Goal: Task Accomplishment & Management: Manage account settings

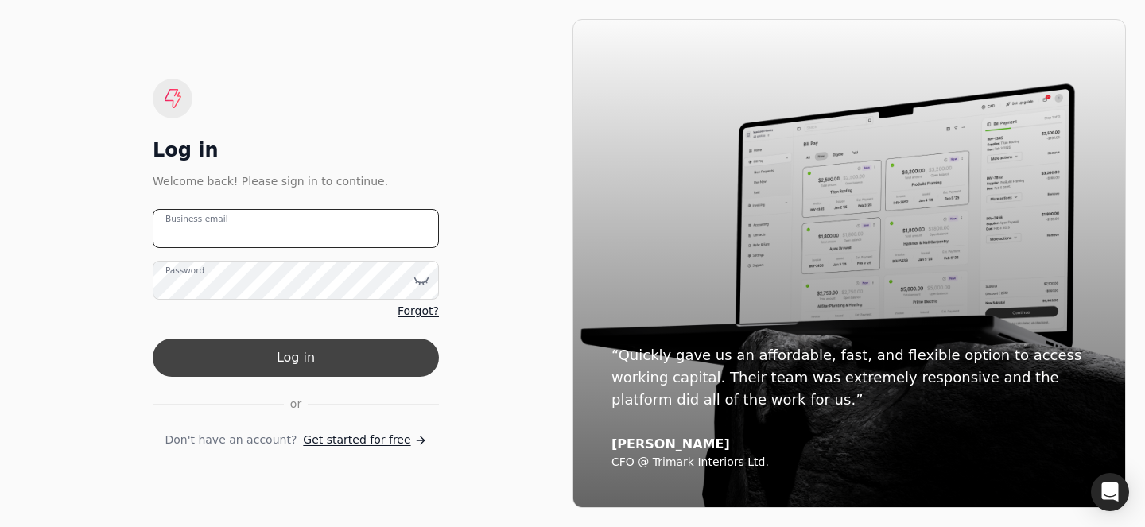
type email "[PERSON_NAME][EMAIL_ADDRESS][DOMAIN_NAME]"
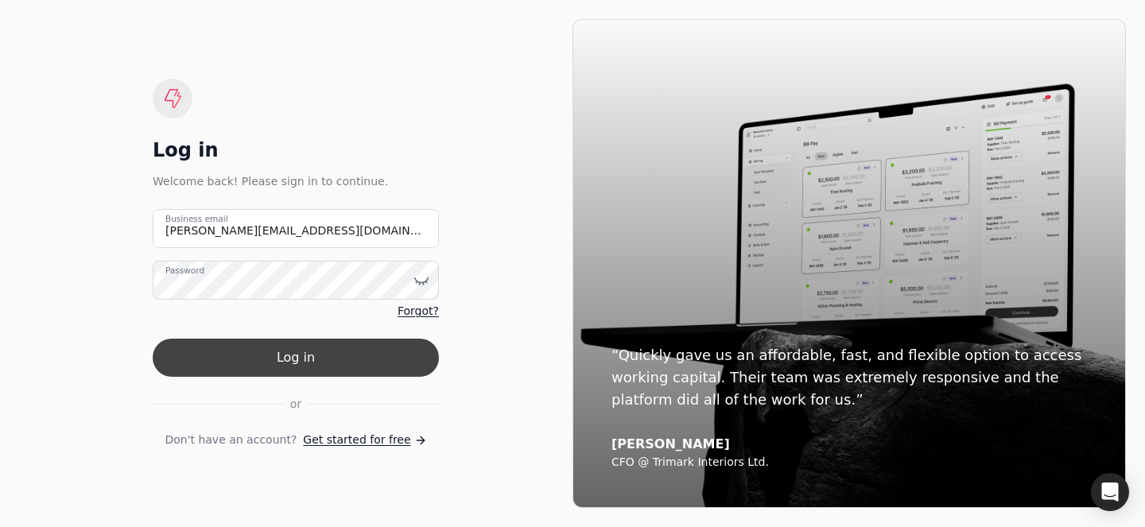
click at [312, 355] on button "Log in" at bounding box center [296, 358] width 286 height 38
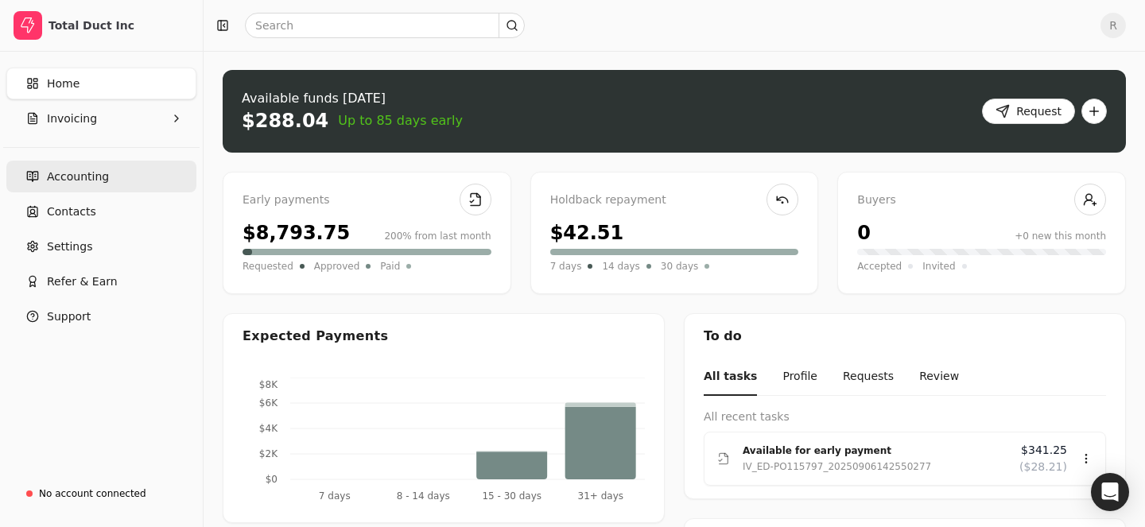
click at [99, 187] on link "Accounting" at bounding box center [101, 177] width 190 height 32
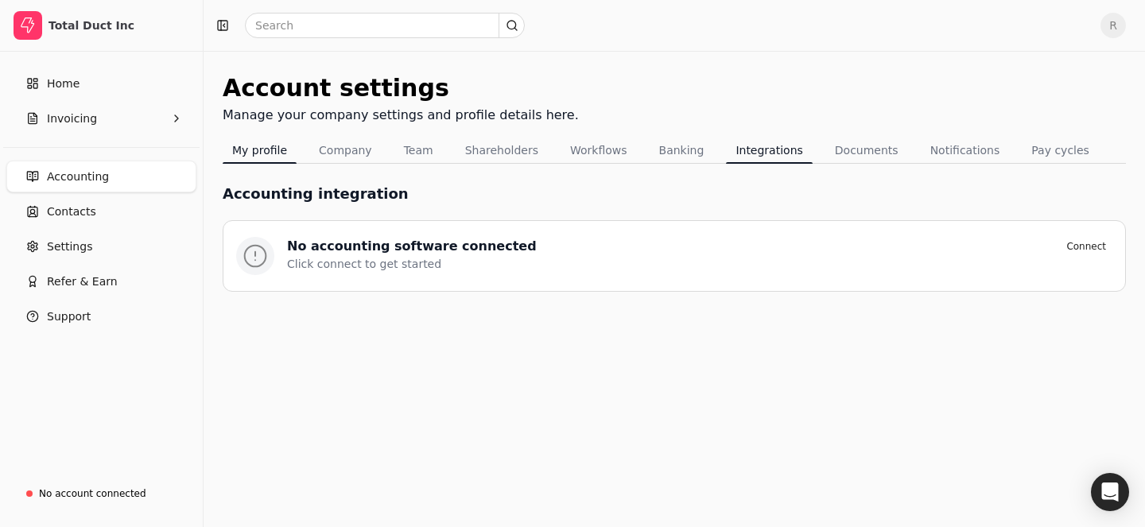
click at [236, 149] on button "My profile" at bounding box center [260, 150] width 74 height 25
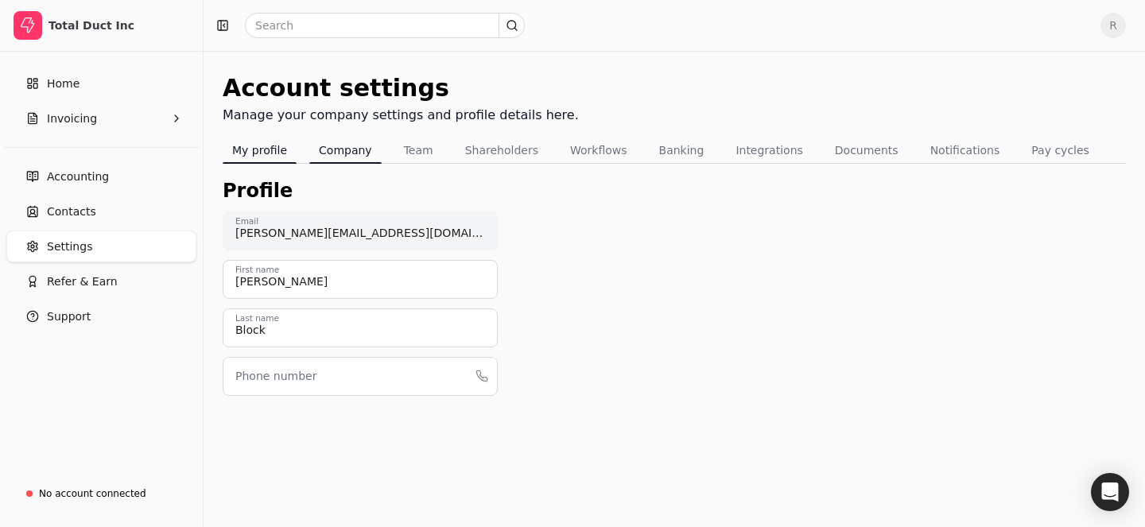
click at [347, 149] on button "Company" at bounding box center [345, 150] width 72 height 25
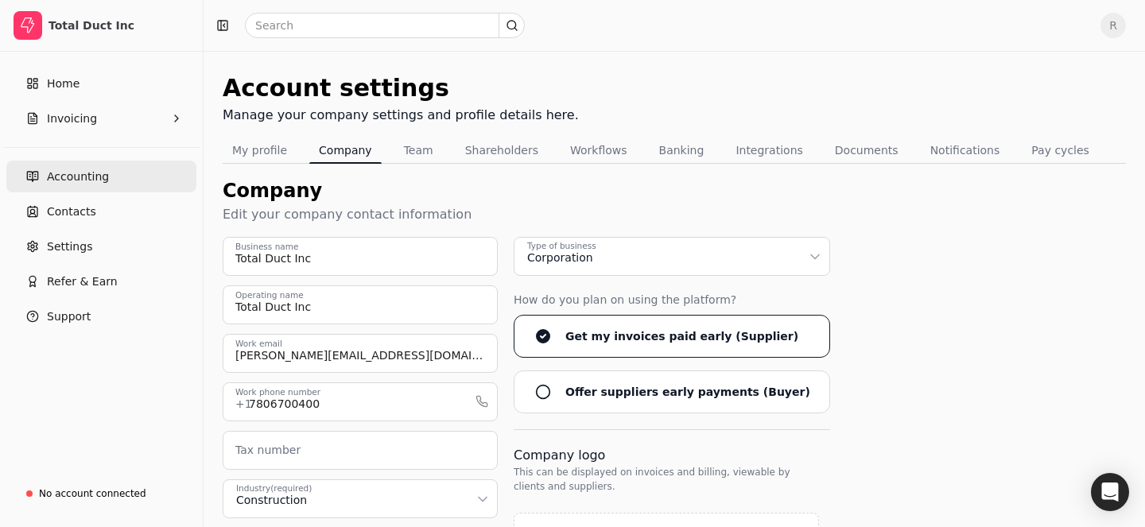
click at [87, 172] on span "Accounting" at bounding box center [78, 177] width 62 height 17
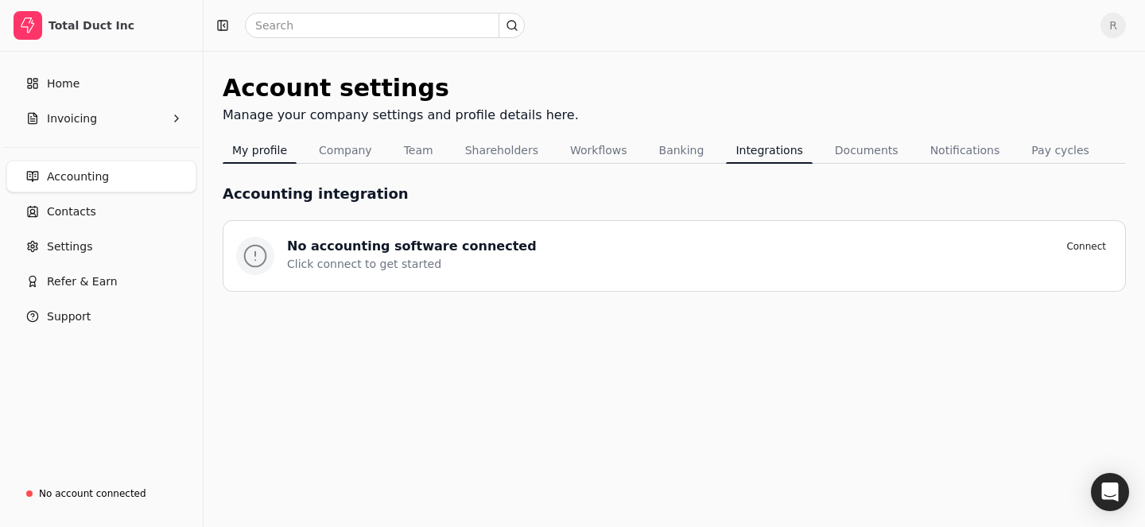
click at [261, 139] on button "My profile" at bounding box center [260, 150] width 74 height 25
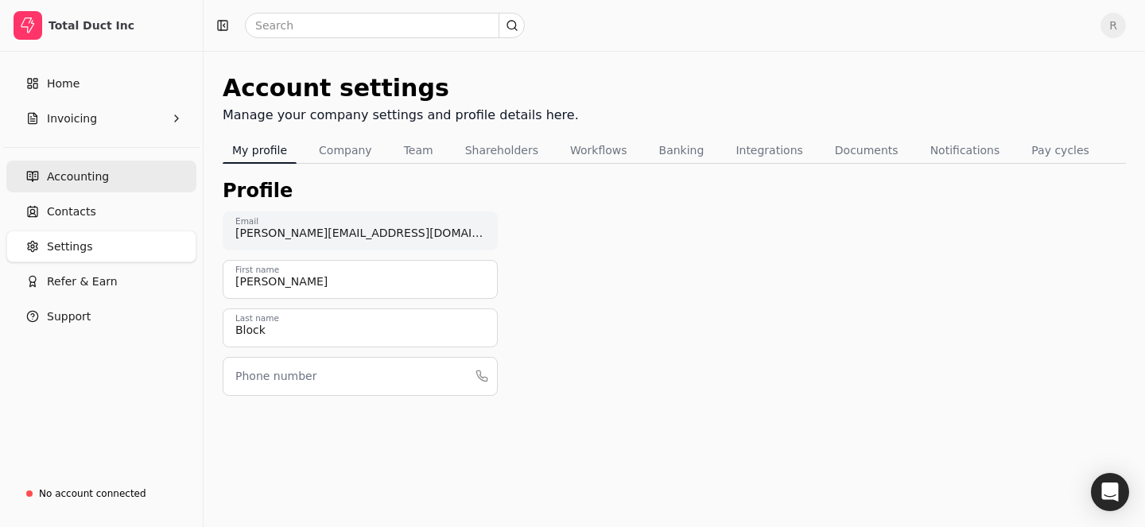
click at [130, 179] on link "Accounting" at bounding box center [101, 177] width 190 height 32
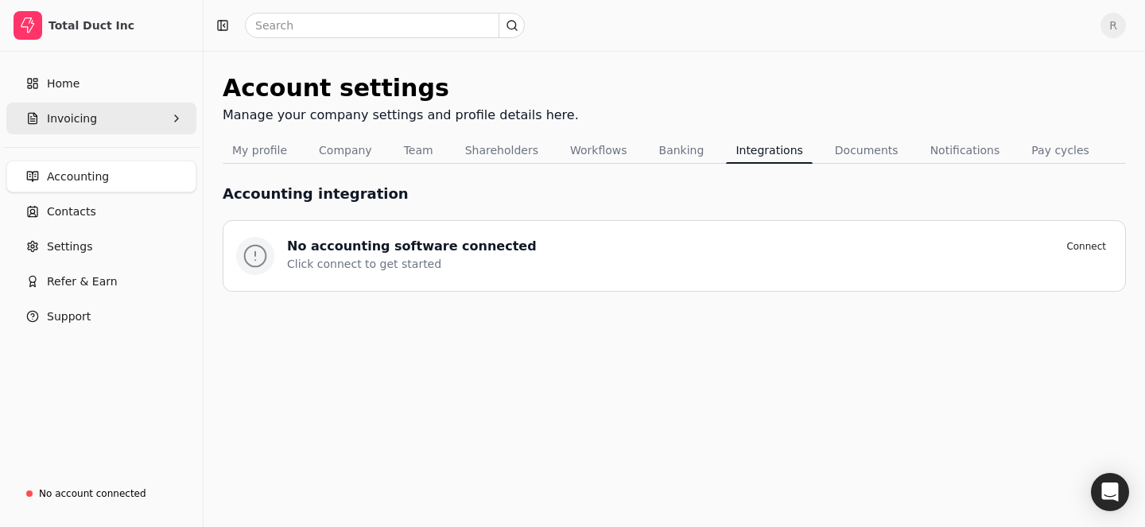
click at [110, 104] on button "Invoicing" at bounding box center [101, 119] width 190 height 32
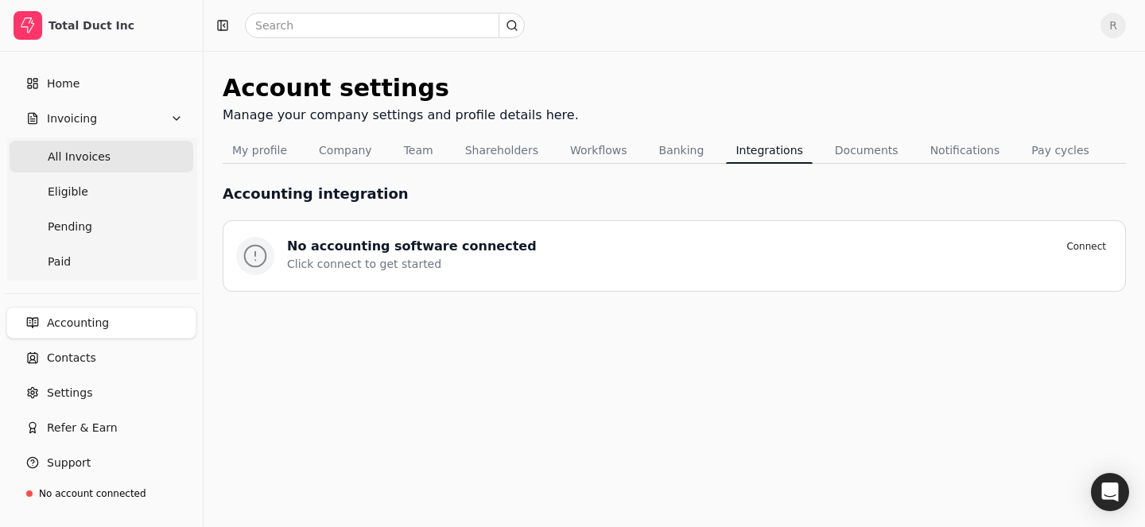
click at [119, 159] on Invoices "All Invoices" at bounding box center [102, 157] width 184 height 32
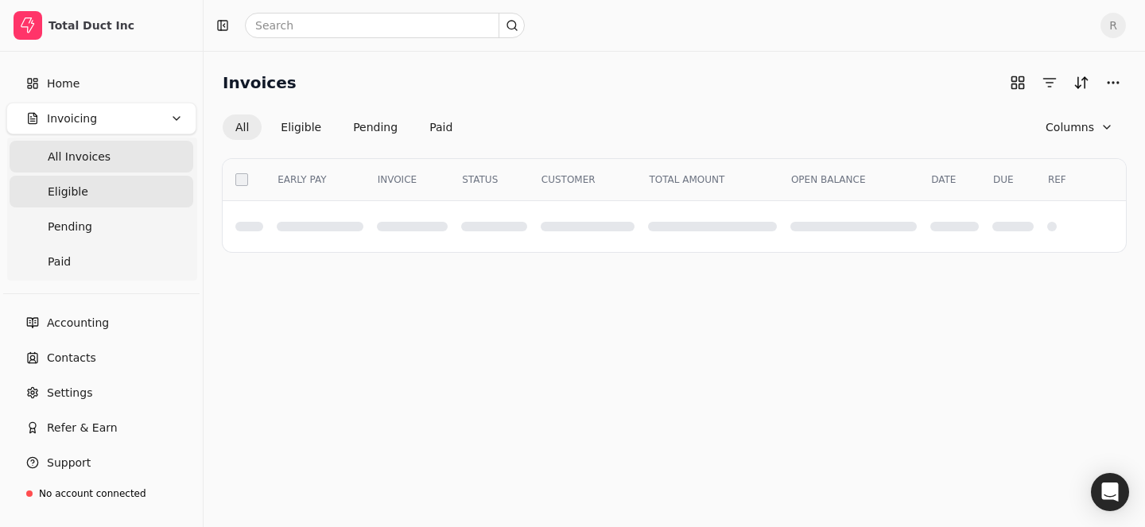
click at [122, 196] on link "Eligible" at bounding box center [102, 192] width 184 height 32
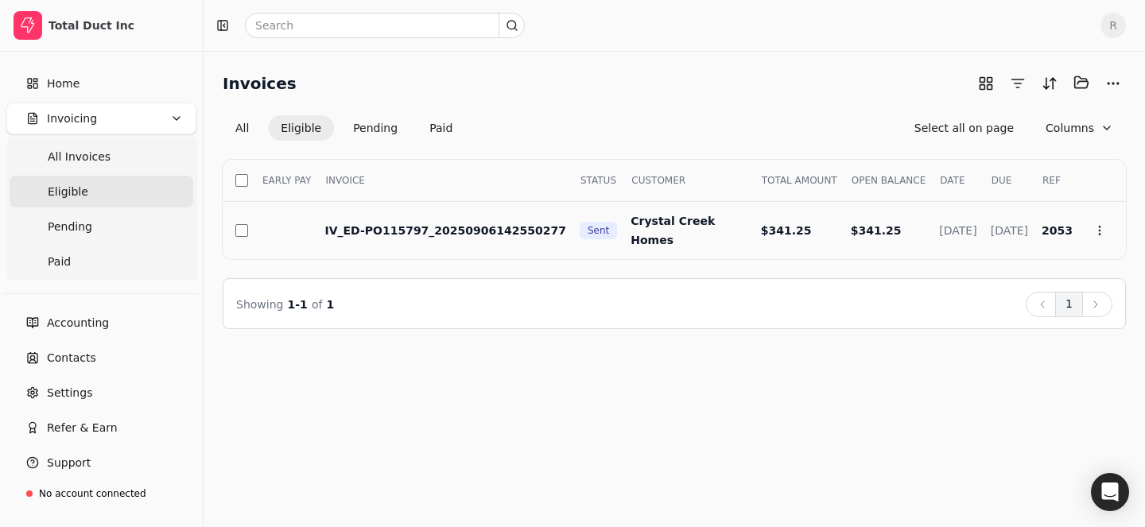
click at [415, 227] on span "IV_ED-PO115797_20250906142550277" at bounding box center [445, 230] width 242 height 13
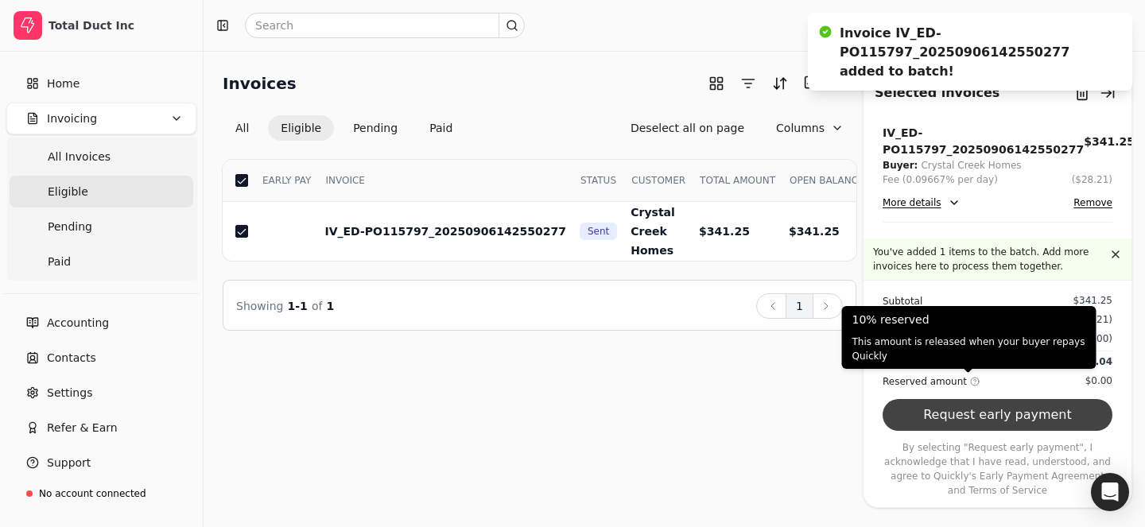
click at [974, 412] on button "Request early payment" at bounding box center [997, 415] width 230 height 32
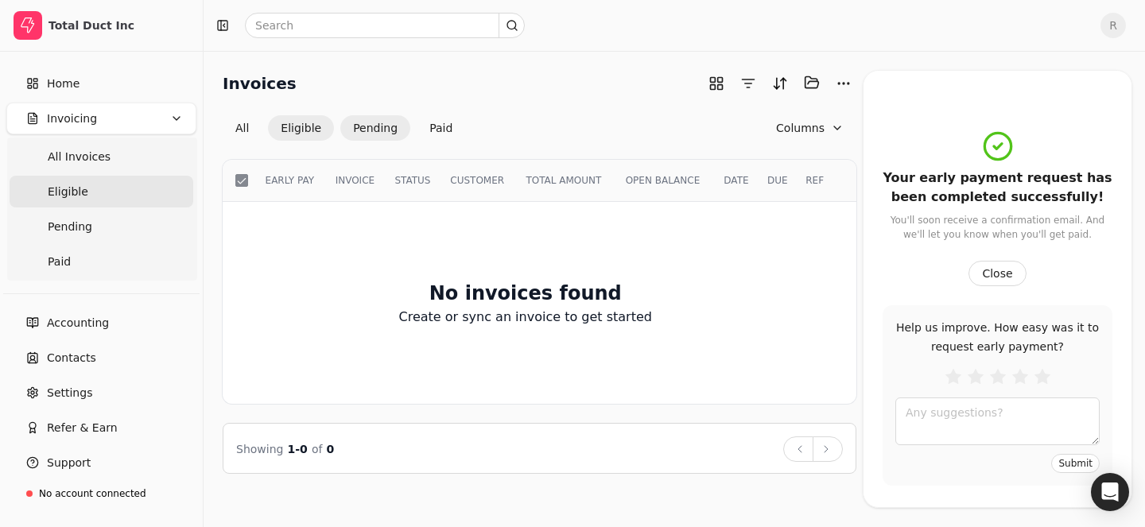
click at [372, 122] on button "Pending" at bounding box center [375, 127] width 70 height 25
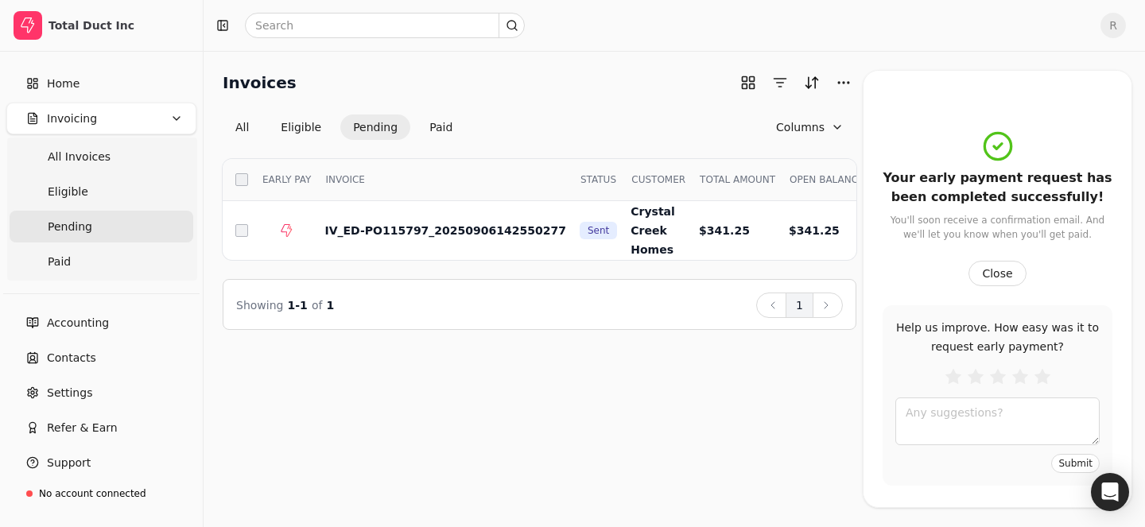
click at [1099, 103] on div "Your early payment request has been completed successfully! You'll soon receive…" at bounding box center [997, 307] width 268 height 417
click at [1016, 60] on div "Invoices All Eligible Pending Paid Columns Select EARLY PAY INVOICE STATUS CUST…" at bounding box center [673, 289] width 941 height 476
click at [987, 262] on button "Close" at bounding box center [996, 273] width 57 height 25
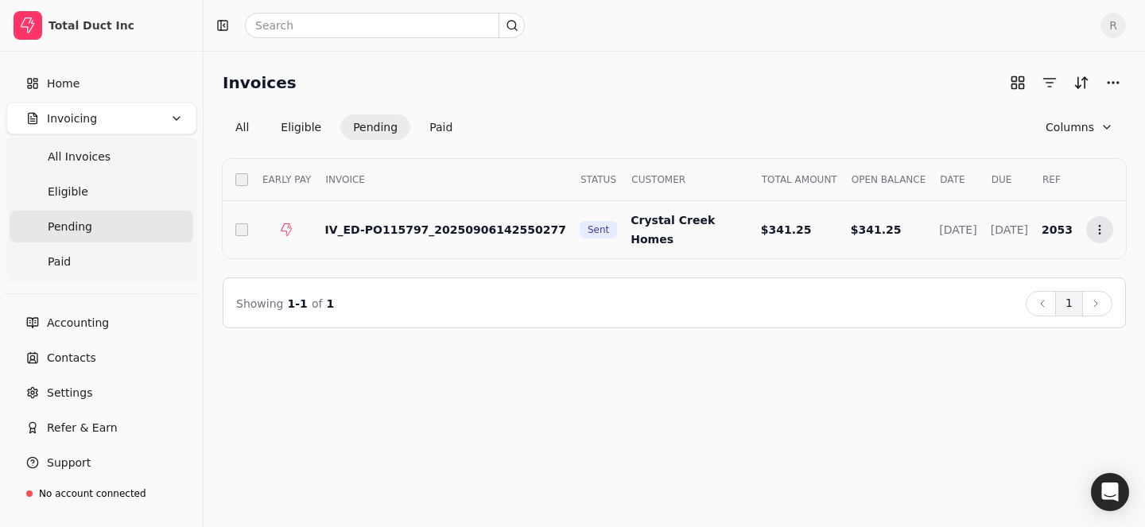
click at [1097, 226] on icon at bounding box center [1099, 229] width 13 height 13
click at [986, 276] on li "Open" at bounding box center [1023, 268] width 196 height 29
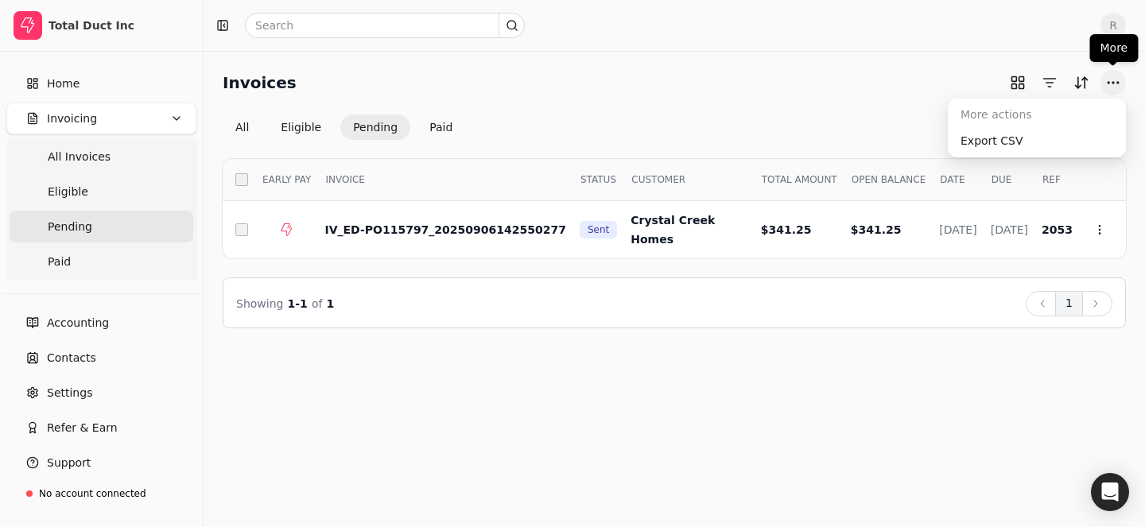
click at [1106, 84] on button "More" at bounding box center [1112, 82] width 25 height 25
click at [1029, 137] on div "Export CSV" at bounding box center [1037, 141] width 172 height 26
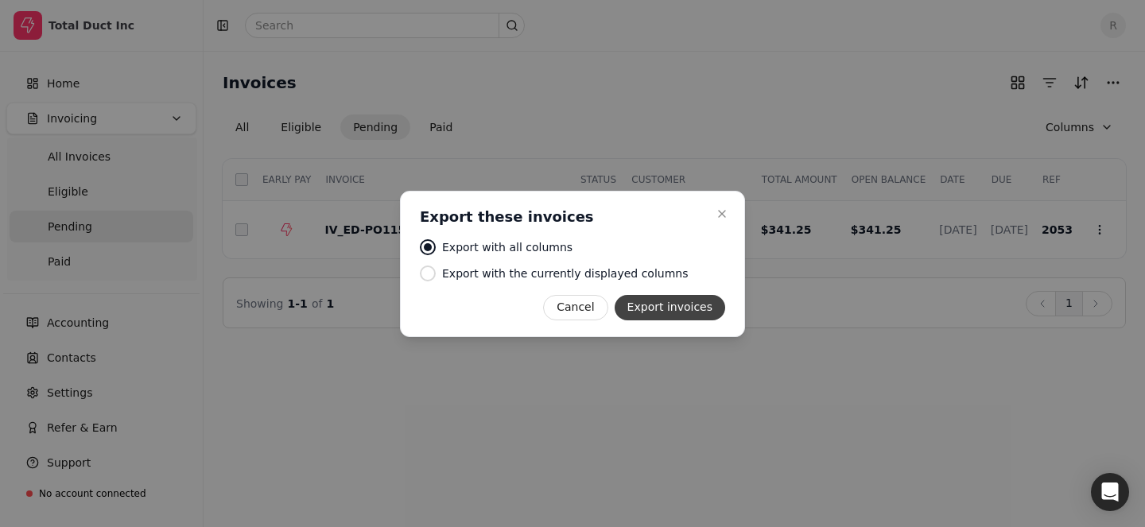
click at [672, 309] on button "Export invoices" at bounding box center [669, 307] width 110 height 25
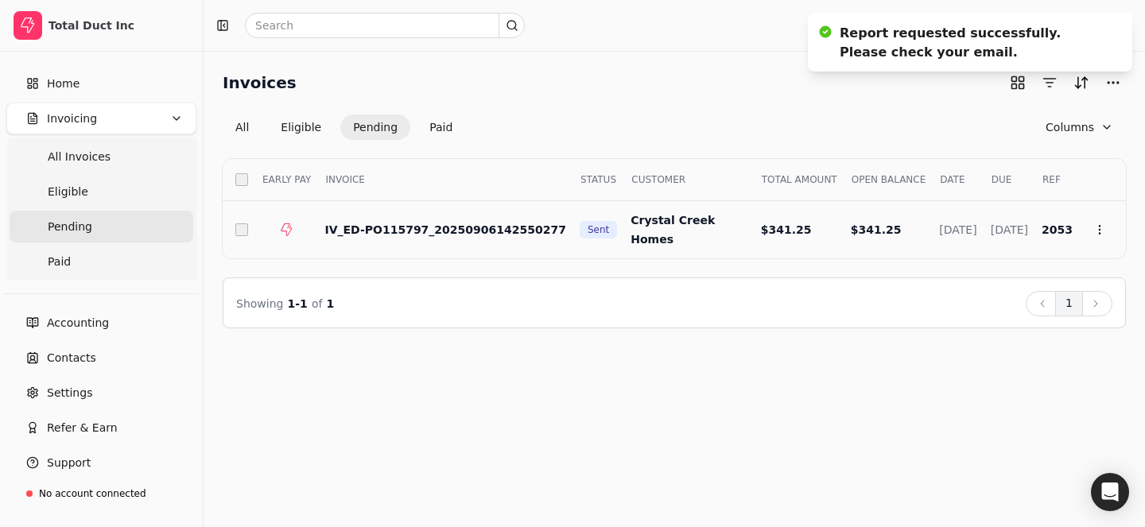
click at [521, 232] on span "IV_ED-PO115797_20250906142550277" at bounding box center [445, 229] width 242 height 13
click at [838, 237] on td "$341.25" at bounding box center [882, 229] width 89 height 57
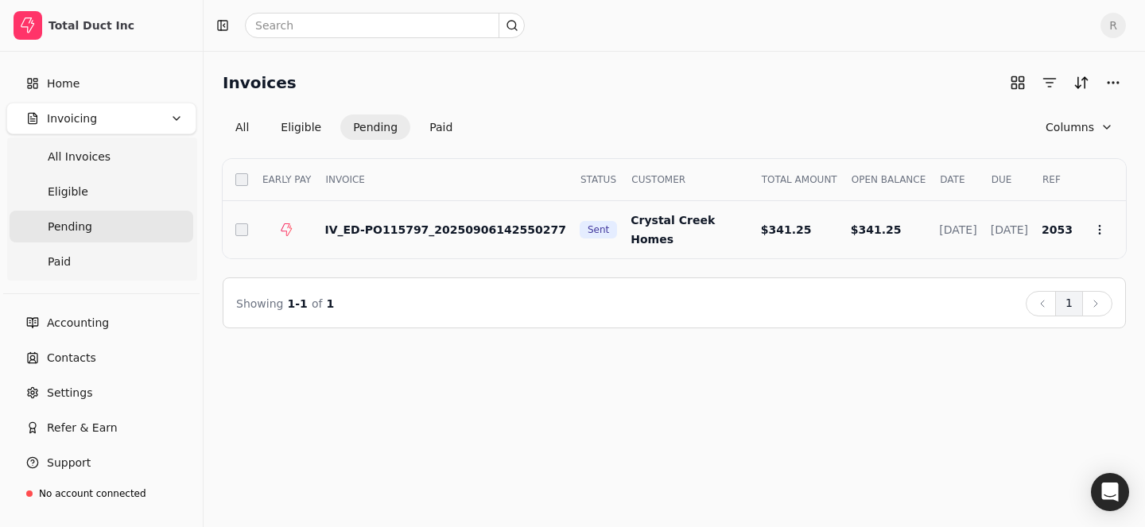
click at [432, 234] on span "IV_ED-PO115797_20250906142550277" at bounding box center [445, 229] width 242 height 13
drag, startPoint x: 313, startPoint y: 225, endPoint x: 413, endPoint y: 227, distance: 100.2
click at [413, 227] on td "IV_ED-PO115797_20250906142550277" at bounding box center [439, 229] width 255 height 57
copy span "IV_ED-PO115797"
